Goal: Information Seeking & Learning: Learn about a topic

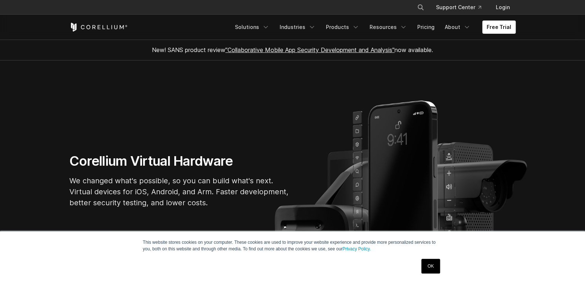
click at [428, 267] on link "OK" at bounding box center [430, 266] width 19 height 15
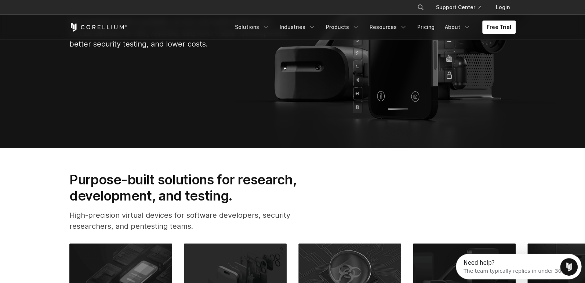
scroll to position [220, 0]
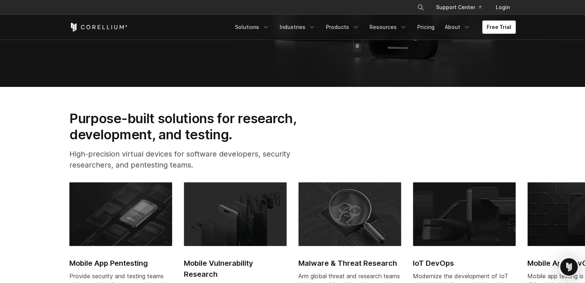
click at [259, 137] on h2 "Purpose-built solutions for research, development, and testing." at bounding box center [194, 126] width 250 height 33
click at [260, 134] on h2 "Purpose-built solutions for research, development, and testing." at bounding box center [194, 126] width 250 height 33
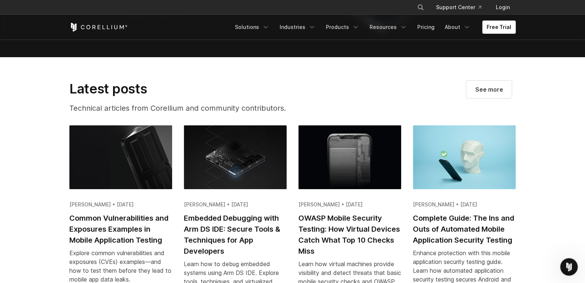
scroll to position [1357, 0]
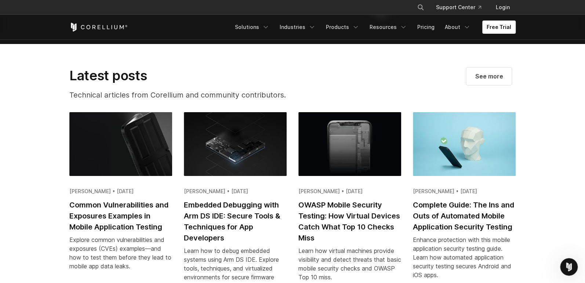
click at [48, 151] on section "Latest posts Technical articles from Corellium and community contributors. See …" at bounding box center [292, 175] width 585 height 262
drag, startPoint x: 48, startPoint y: 151, endPoint x: 41, endPoint y: 138, distance: 14.5
click at [41, 138] on section "Latest posts Technical articles from Corellium and community contributors. See …" at bounding box center [292, 175] width 585 height 262
drag, startPoint x: 40, startPoint y: 138, endPoint x: 29, endPoint y: 121, distance: 19.6
click at [29, 121] on section "Latest posts Technical articles from Corellium and community contributors. See …" at bounding box center [292, 175] width 585 height 262
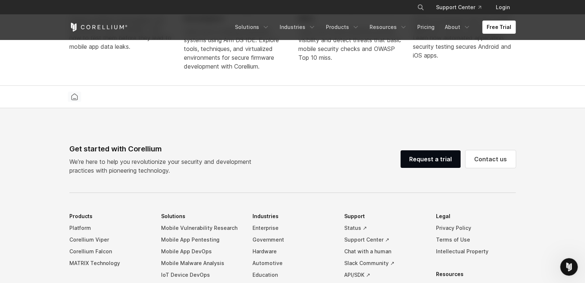
scroll to position [1578, 0]
click at [269, 23] on icon "Navigation Menu" at bounding box center [265, 26] width 7 height 7
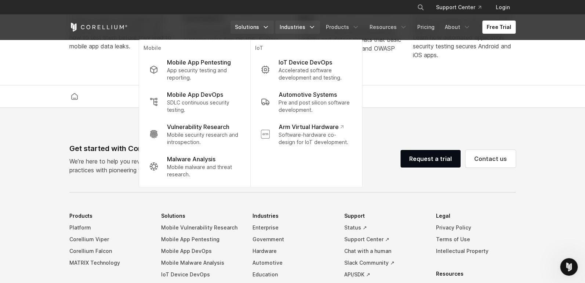
click at [311, 27] on link "Industries" at bounding box center [297, 27] width 45 height 13
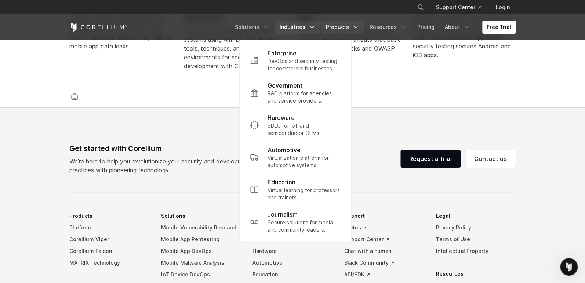
click at [340, 26] on link "Products" at bounding box center [342, 27] width 42 height 13
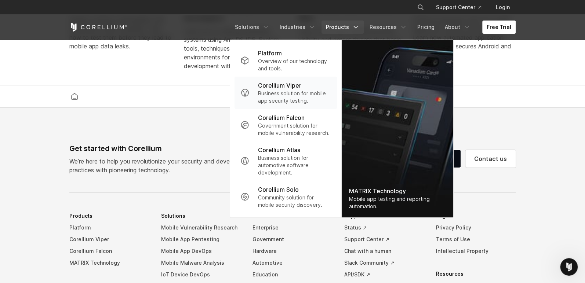
click at [289, 96] on p "Business solution for mobile app security testing." at bounding box center [294, 97] width 73 height 15
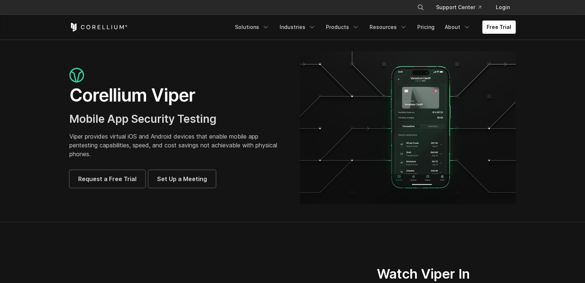
click at [216, 119] on span "Mobile App Security Testing" at bounding box center [142, 118] width 147 height 13
click at [223, 114] on h3 "Mobile App Security Testing" at bounding box center [177, 119] width 216 height 14
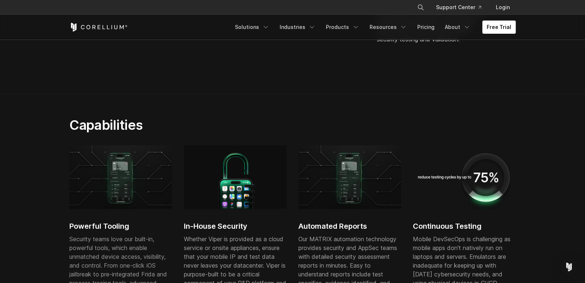
scroll to position [440, 0]
